Goal: Information Seeking & Learning: Learn about a topic

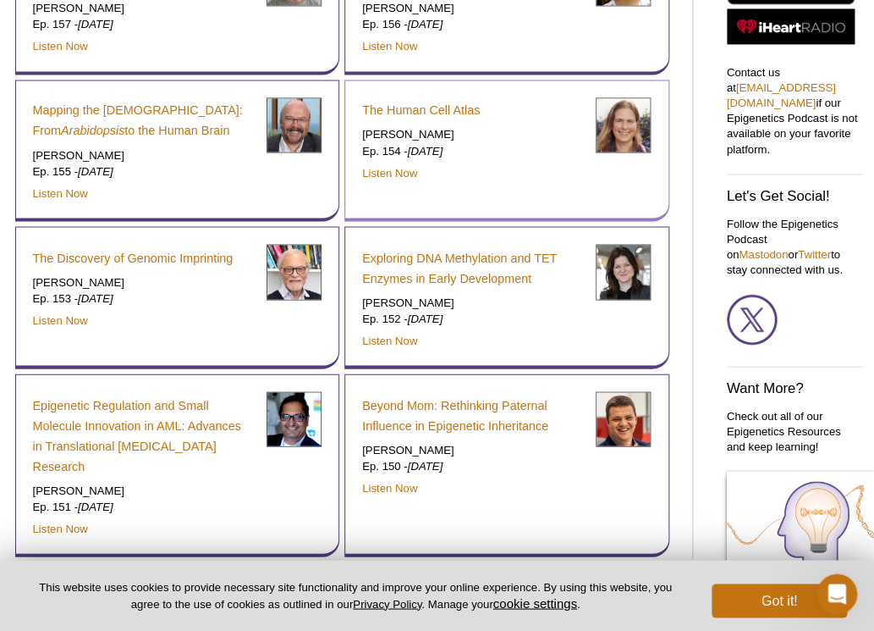
scroll to position [741, 0]
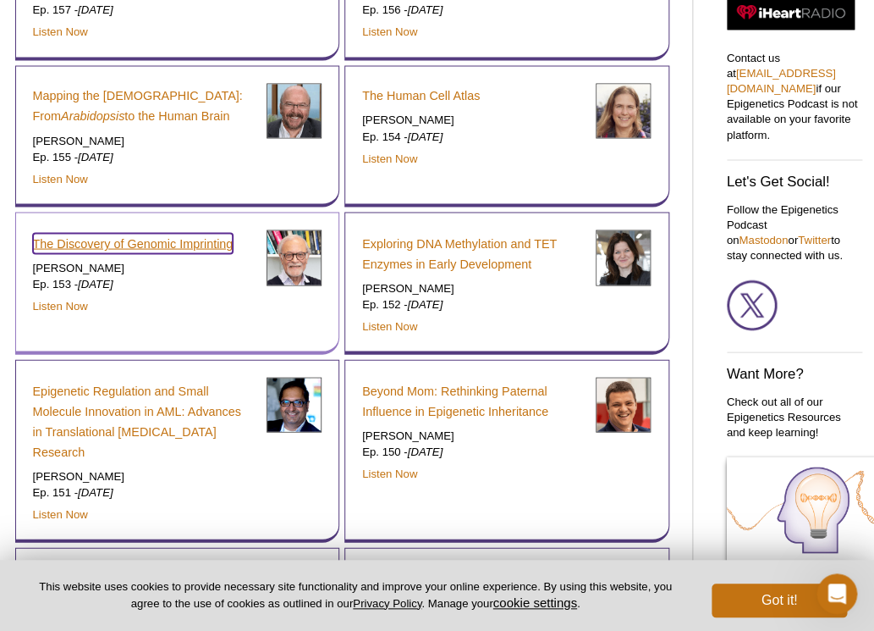
click at [131, 248] on link "The Discovery of Genomic Imprinting" at bounding box center [133, 243] width 201 height 20
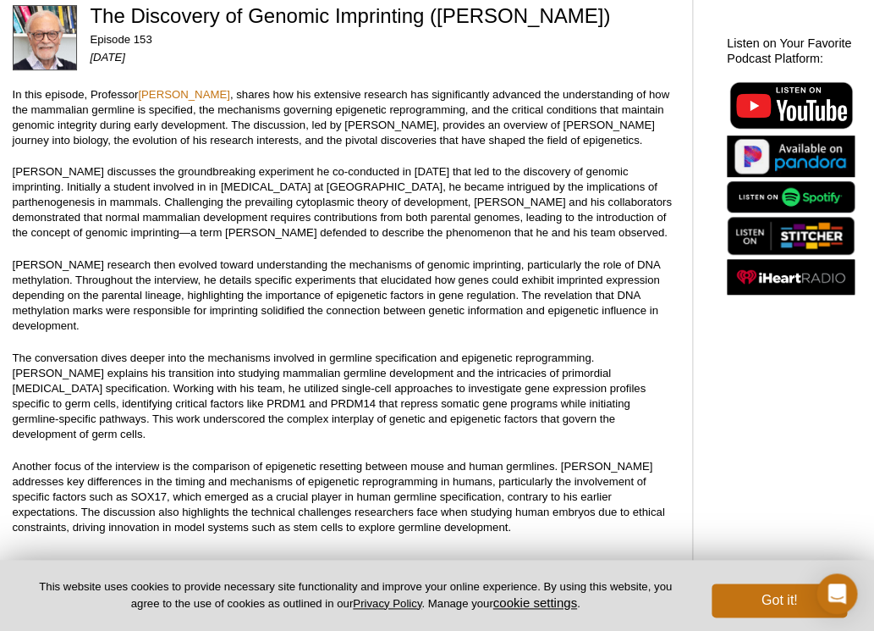
scroll to position [178, 0]
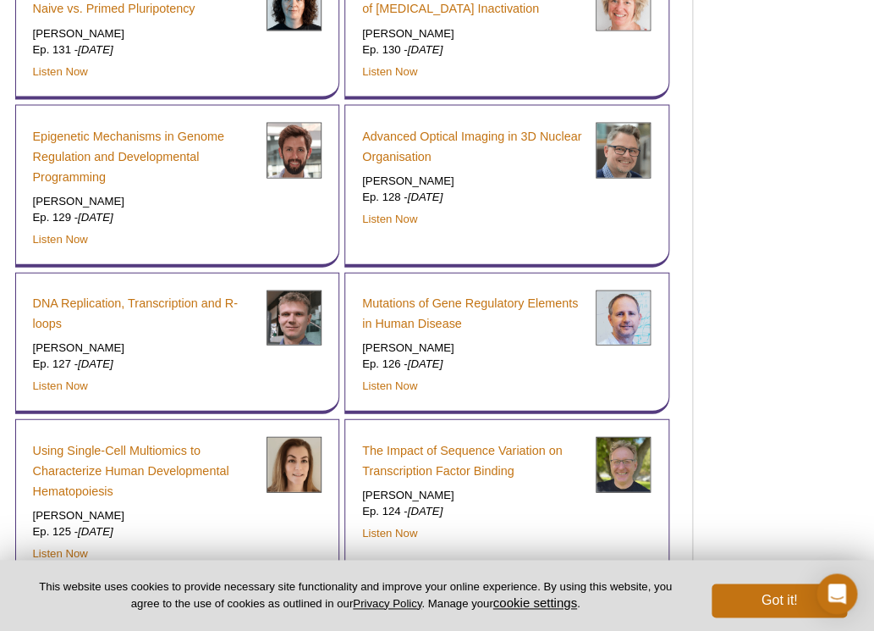
scroll to position [2655, 0]
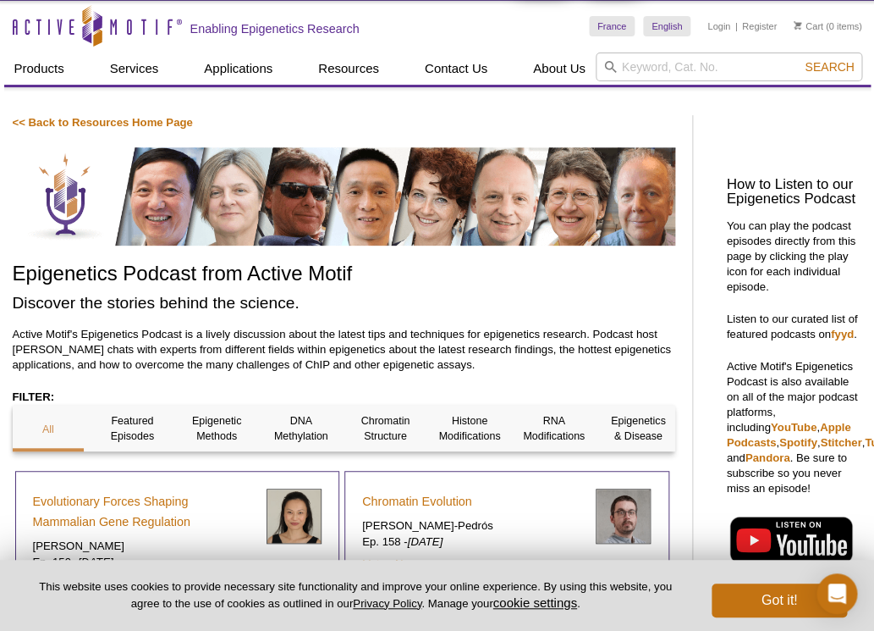
scroll to position [0, 0]
